Goal: Check status: Check status

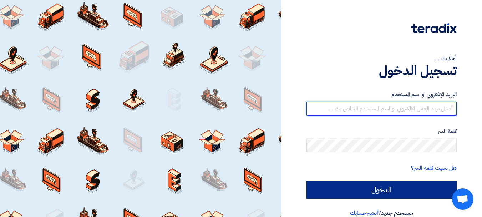
type input "[EMAIL_ADDRESS][DOMAIN_NAME]"
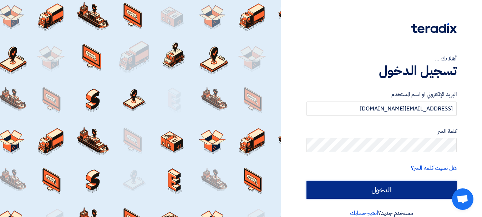
click at [400, 188] on input "الدخول" at bounding box center [382, 190] width 150 height 18
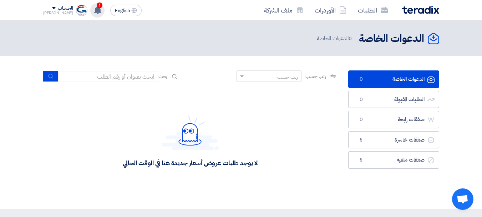
click at [94, 8] on icon at bounding box center [98, 10] width 8 height 8
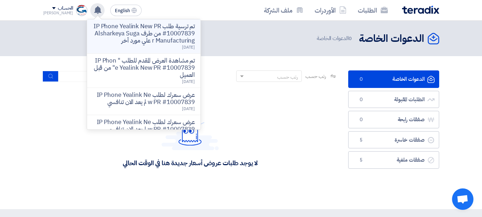
click at [117, 44] on p "تم ترسية طلب IP Phone Yealink New PR #10007839 من طرف Alsharkeya Sugar Manufact…" at bounding box center [144, 33] width 102 height 21
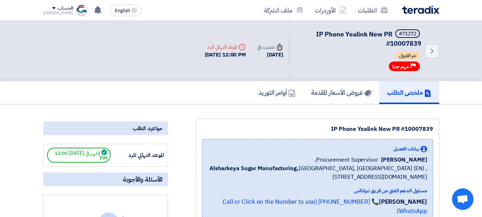
click at [227, 67] on div "Back #71272 IP Phone Yealink New PR #10007839 تم القبول Priority مهم جدا Time ص…" at bounding box center [319, 51] width 240 height 60
